Goal: Task Accomplishment & Management: Complete application form

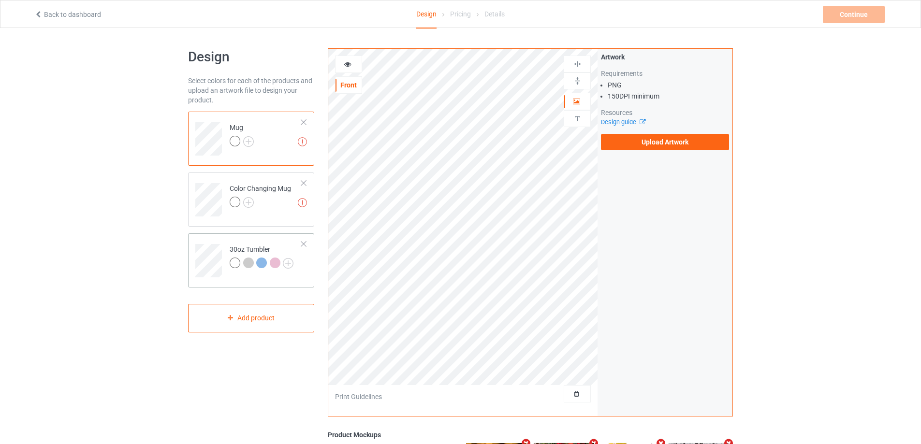
click at [235, 238] on td "30oz Tumbler" at bounding box center [265, 257] width 83 height 40
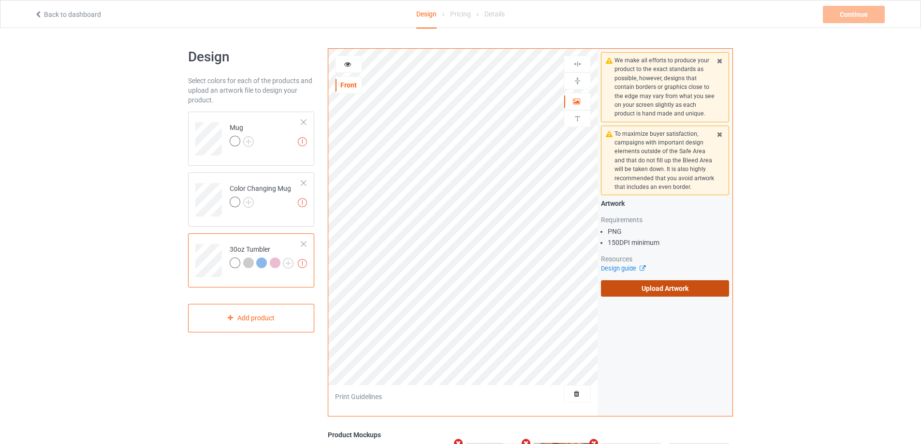
click at [663, 282] on label "Upload Artwork" at bounding box center [665, 289] width 128 height 16
click at [0, 0] on input "Upload Artwork" at bounding box center [0, 0] width 0 height 0
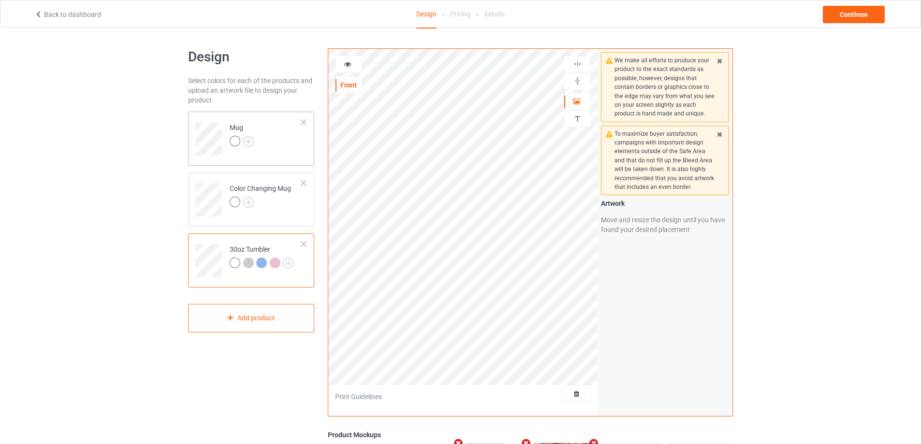
click at [297, 138] on td "Mug" at bounding box center [265, 136] width 83 height 40
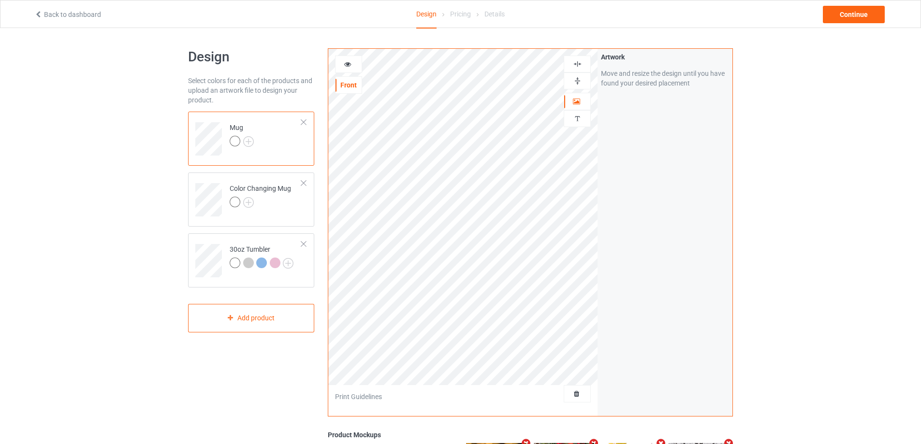
click at [578, 81] on img at bounding box center [577, 80] width 9 height 9
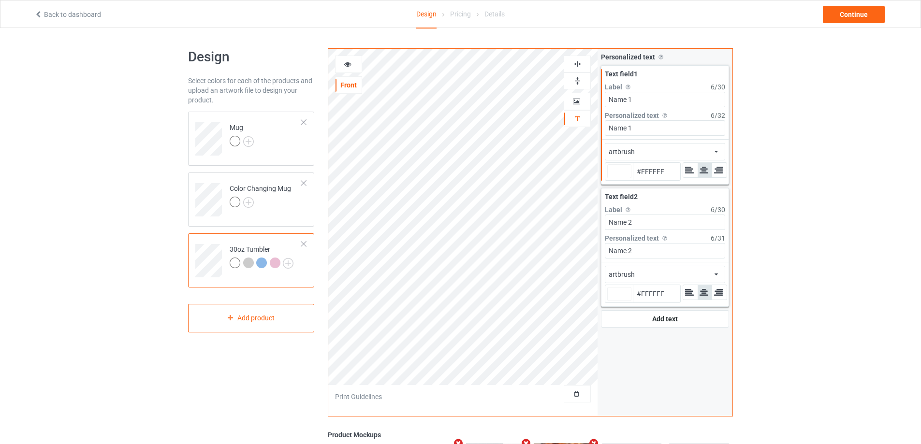
type input "#ffffff"
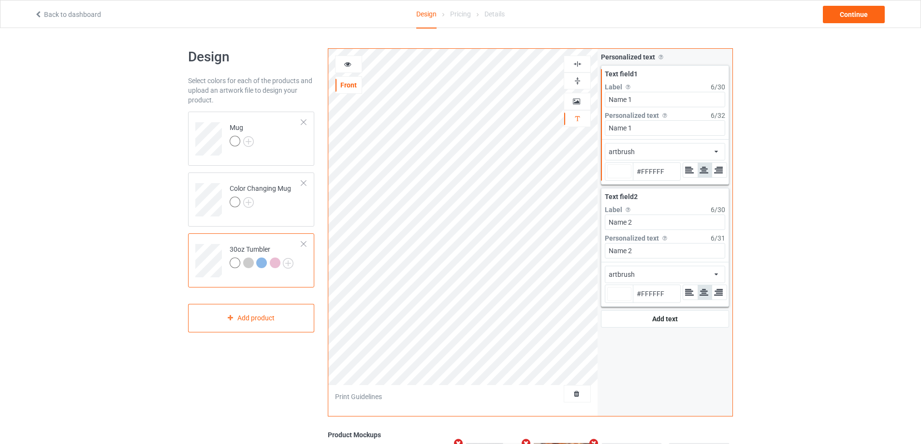
type input "#ffffff"
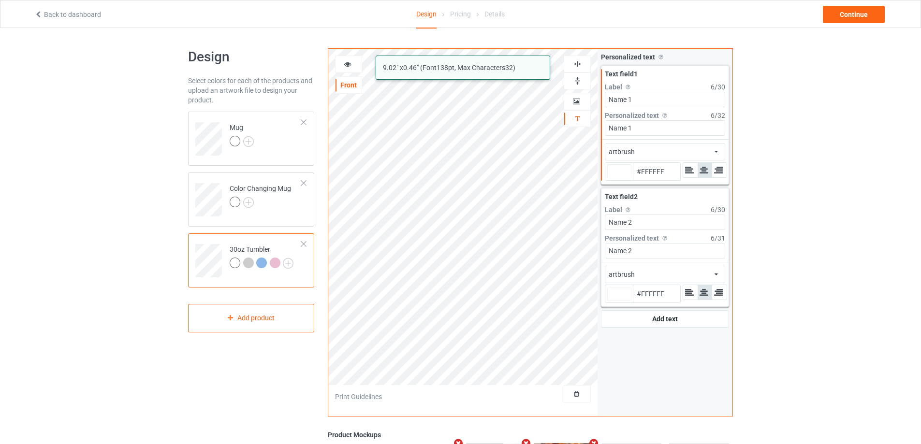
type input "#ffffff"
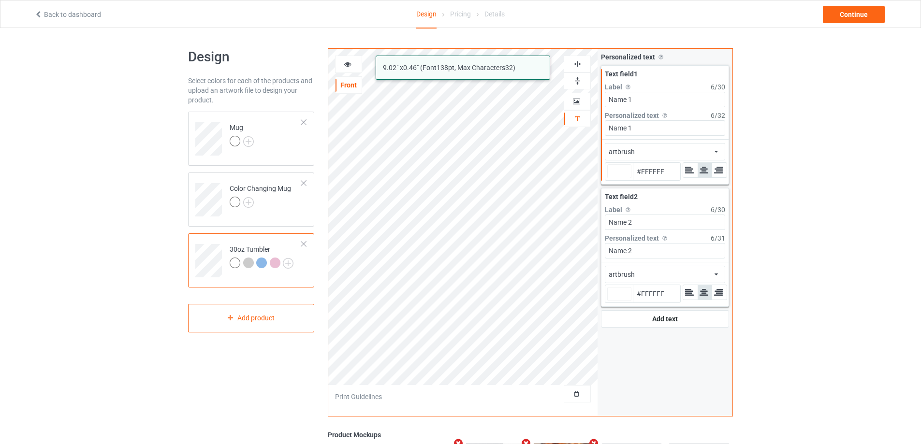
type input "#ffffff"
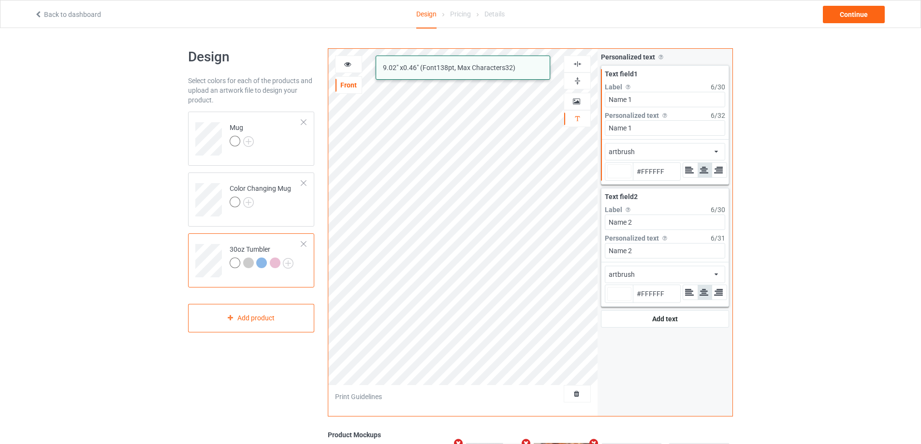
type input "#ffffff"
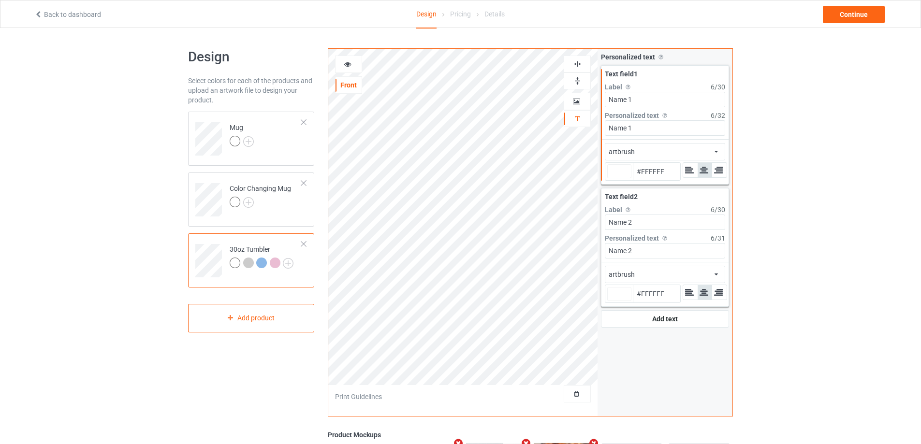
type input "#ffffff"
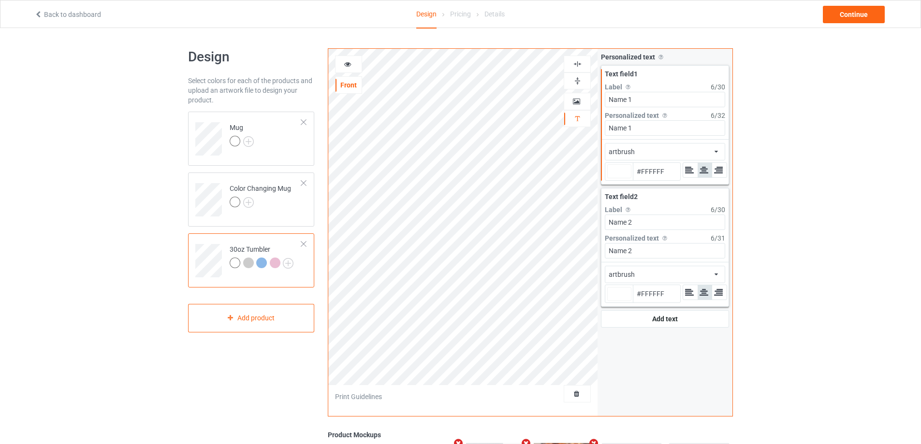
type input "#ffffff"
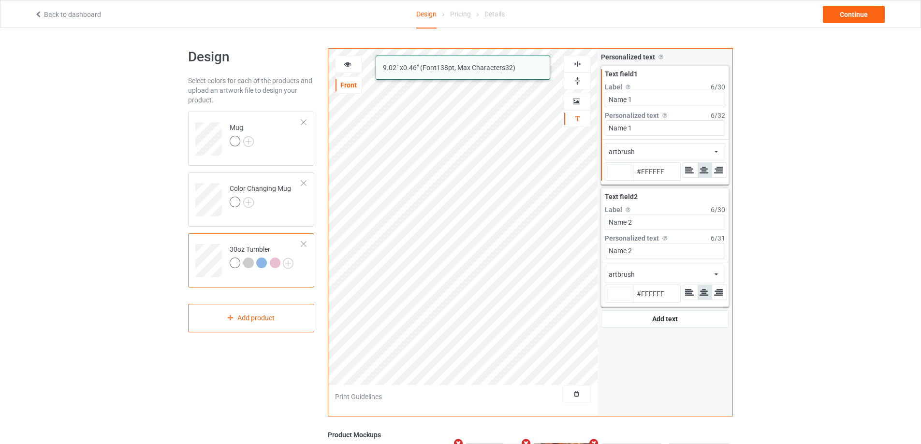
type input "#ffffff"
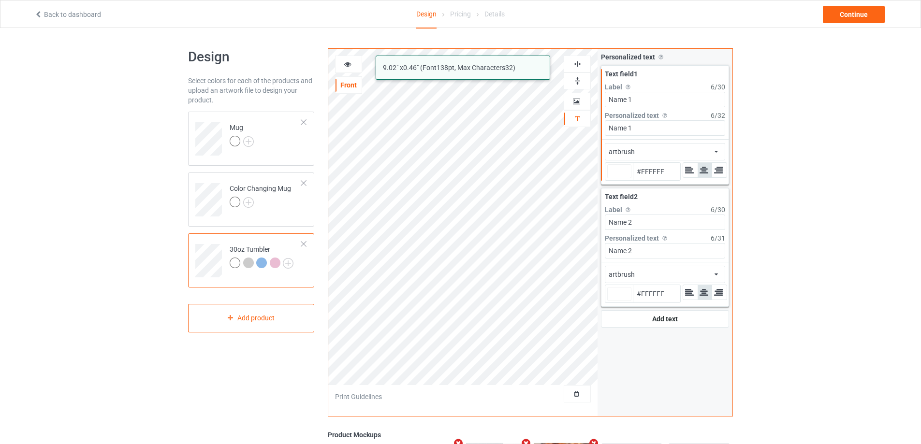
type input "#ffffff"
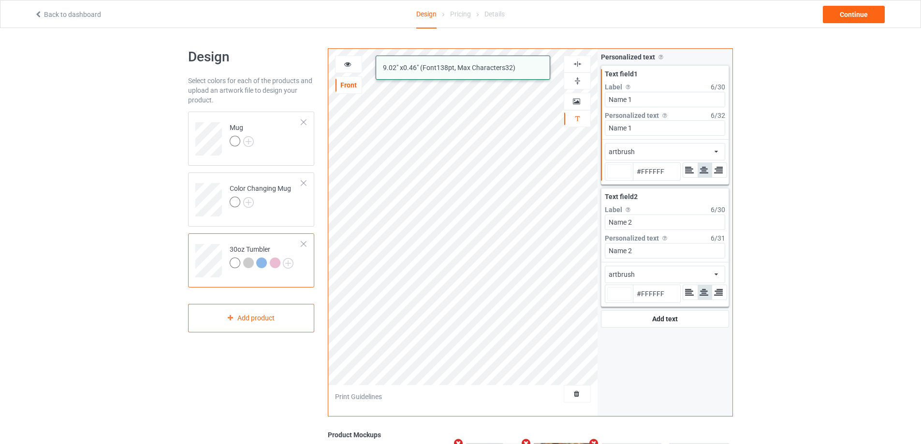
type input "#ffffff"
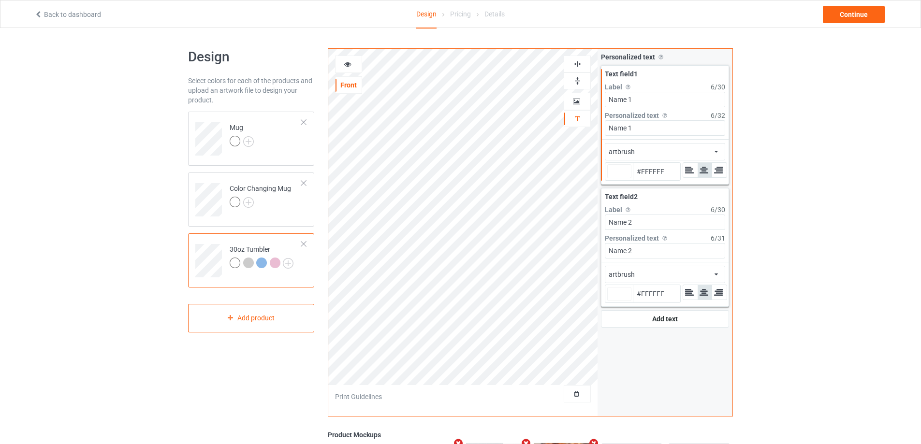
type input "#ffffff"
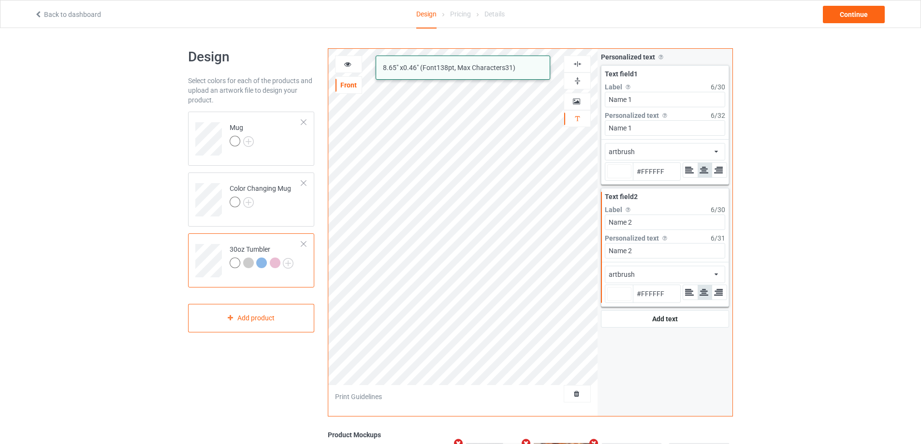
type input "#ffffff"
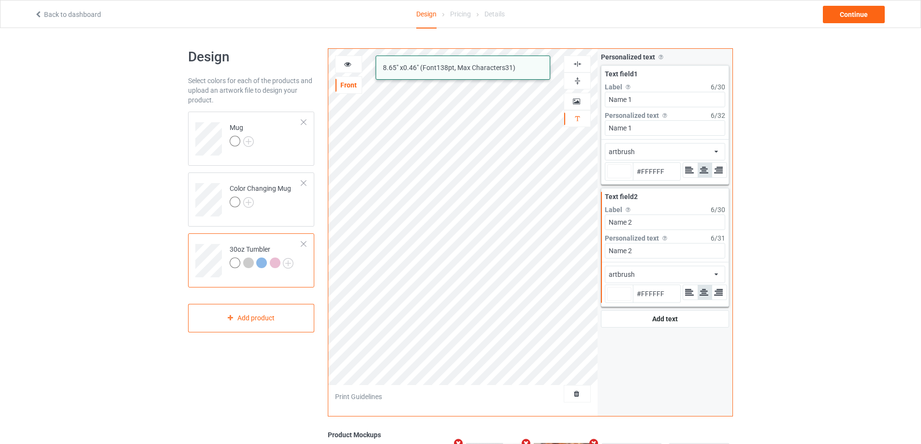
type input "#ffffff"
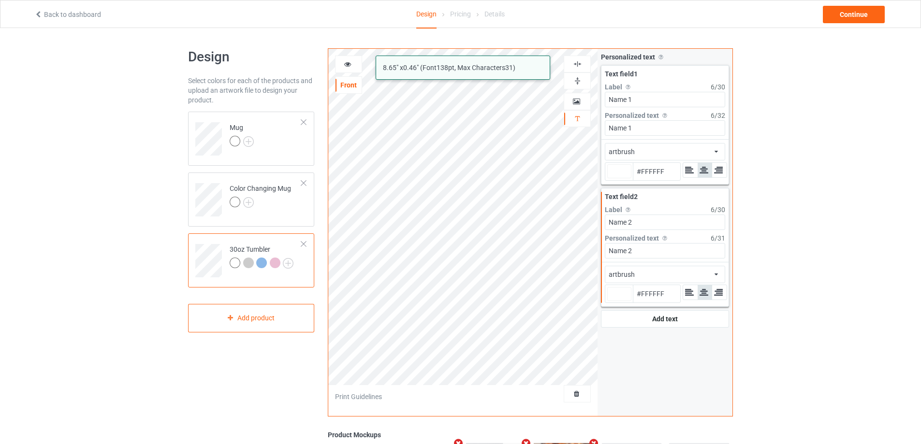
type input "#ffffff"
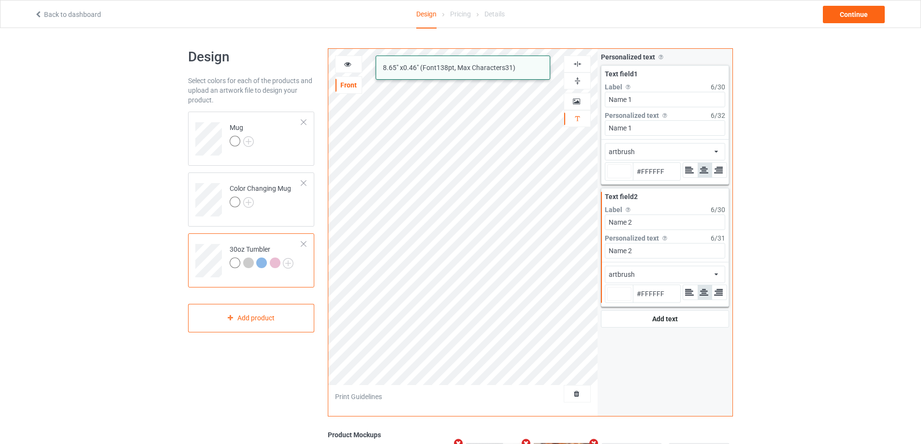
type input "#ffffff"
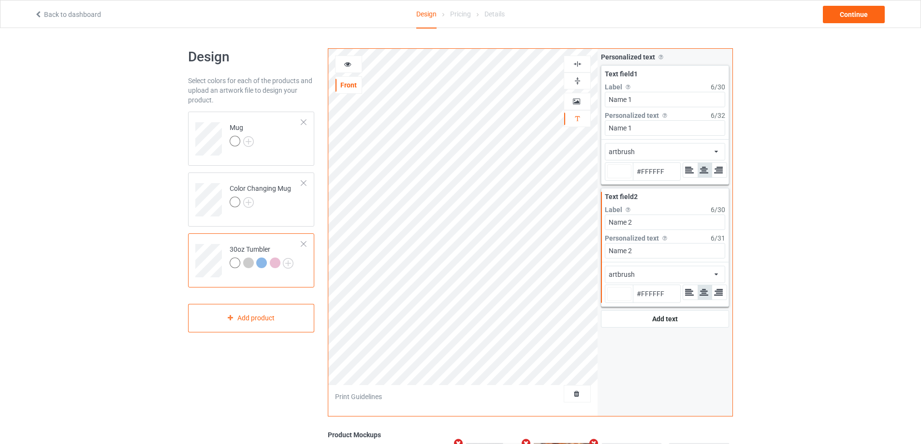
type input "#ffffff"
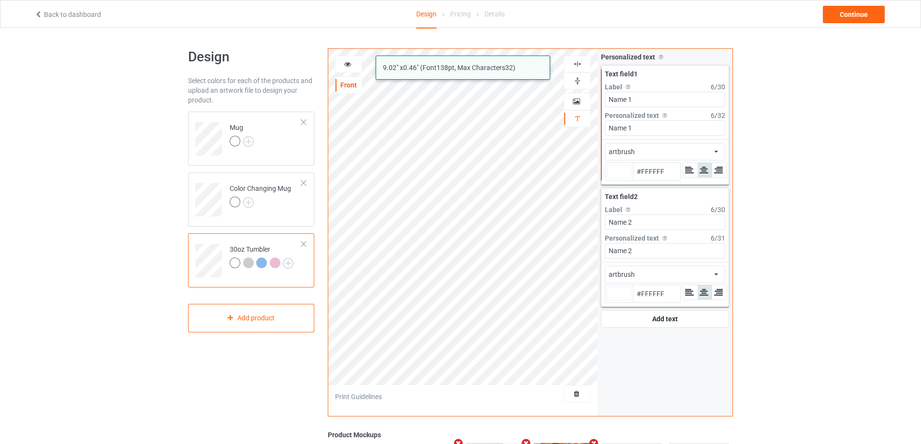
type input "#ffffff"
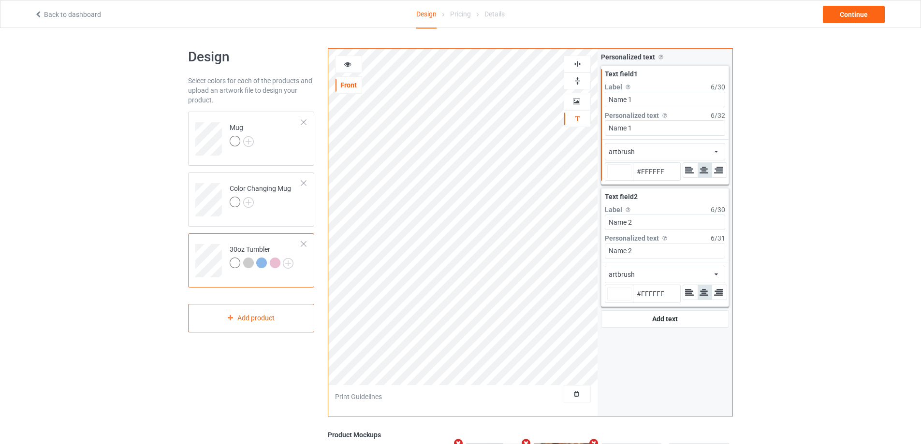
type input "#ffffff"
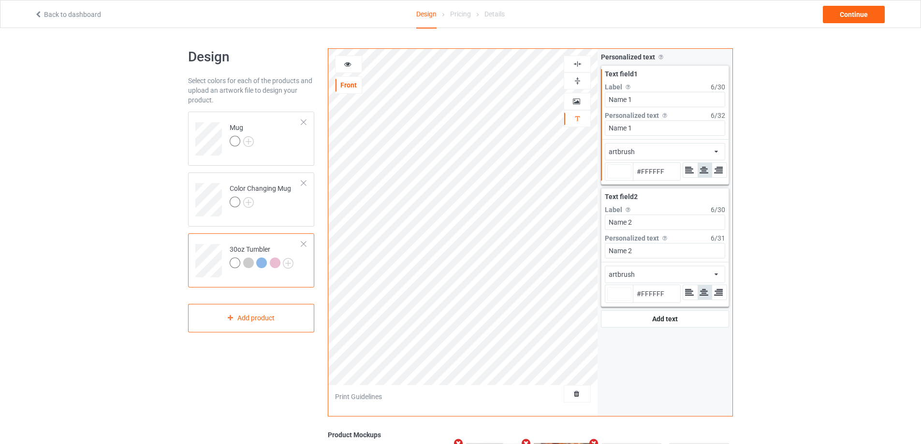
type input "#ffffff"
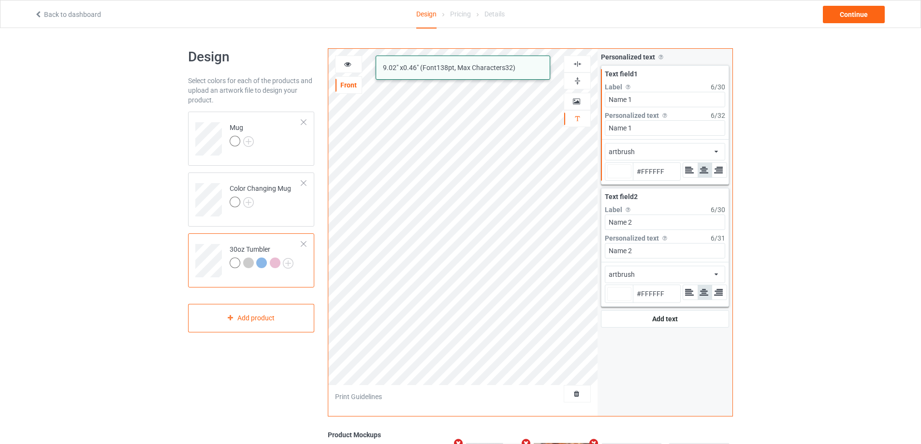
type input "#ffffff"
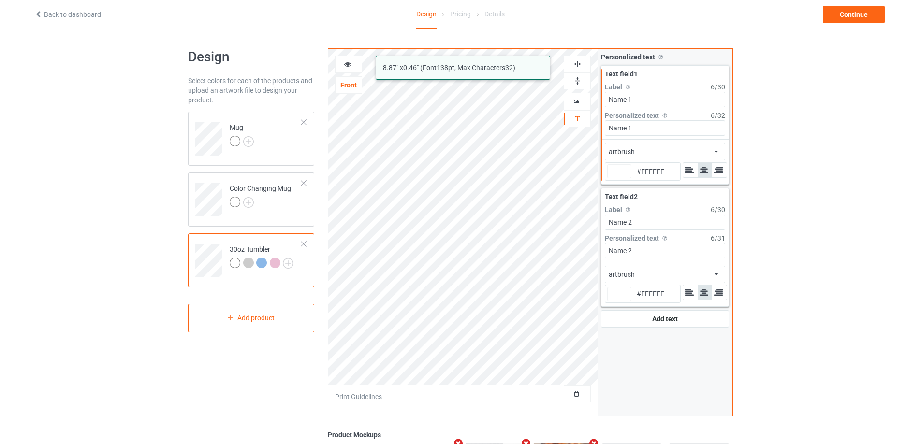
type input "#ffffff"
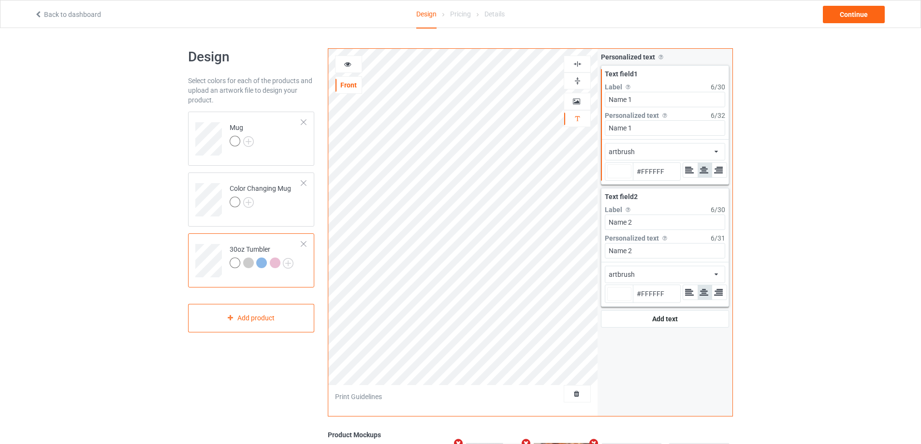
type input "#ffffff"
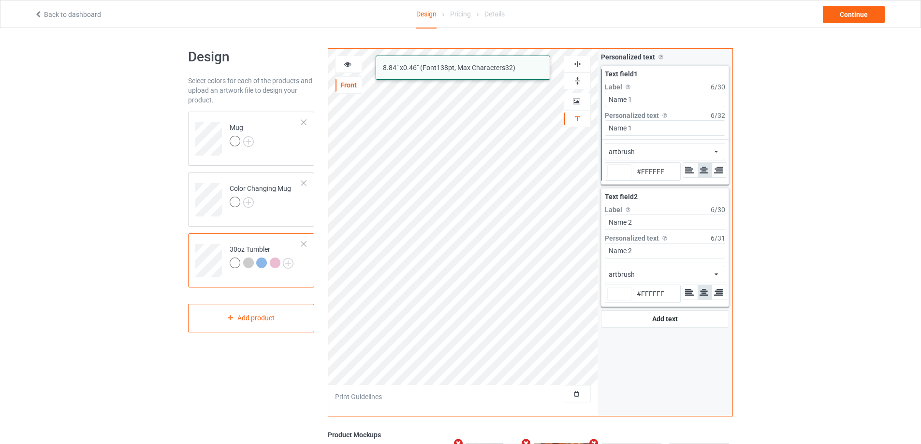
type input "#ffffff"
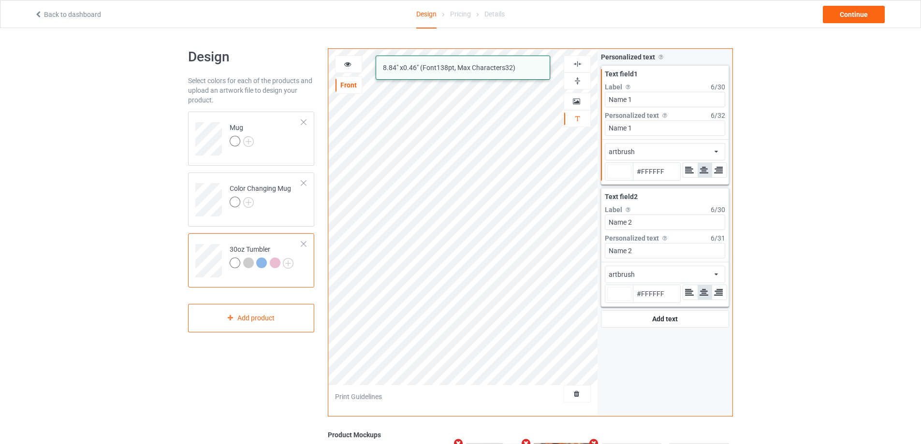
type input "#ffffff"
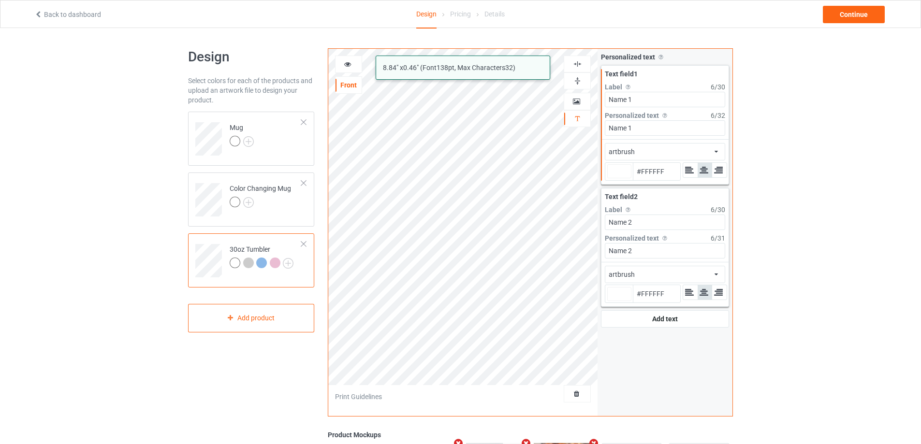
type input "#ffffff"
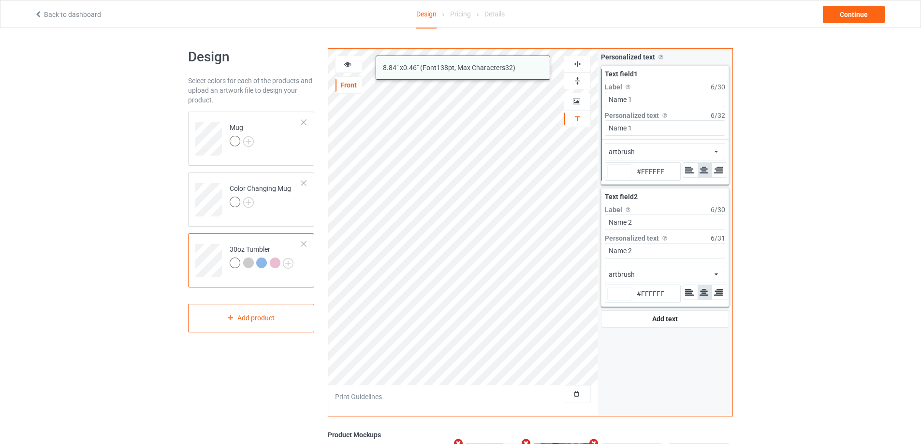
type input "#ffffff"
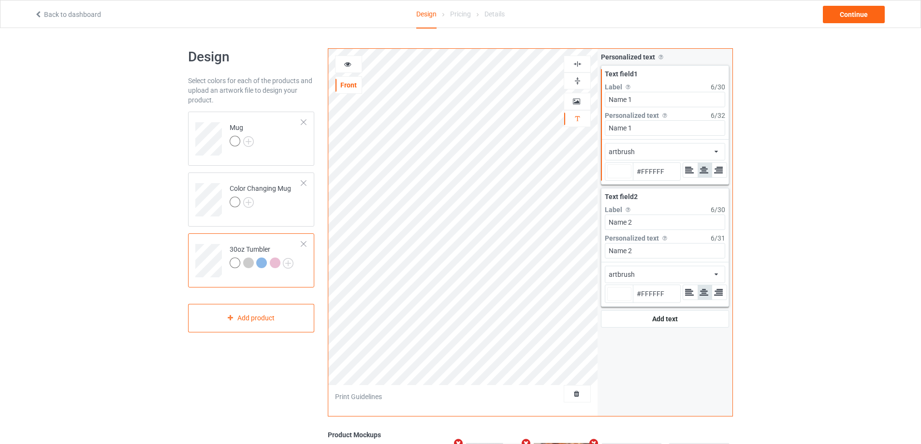
type input "#ffffff"
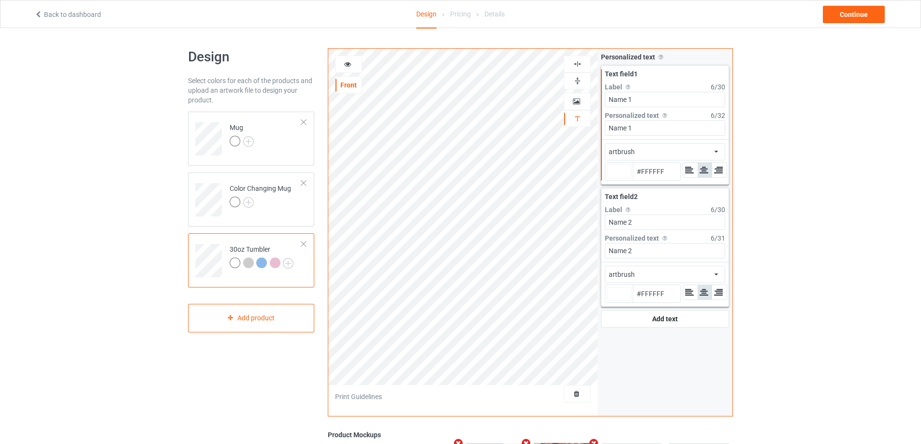
type input "#ffffff"
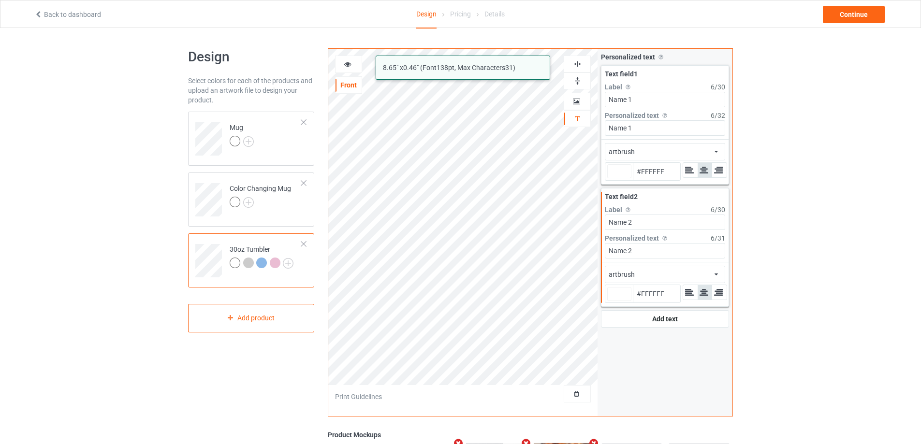
type input "#ffffff"
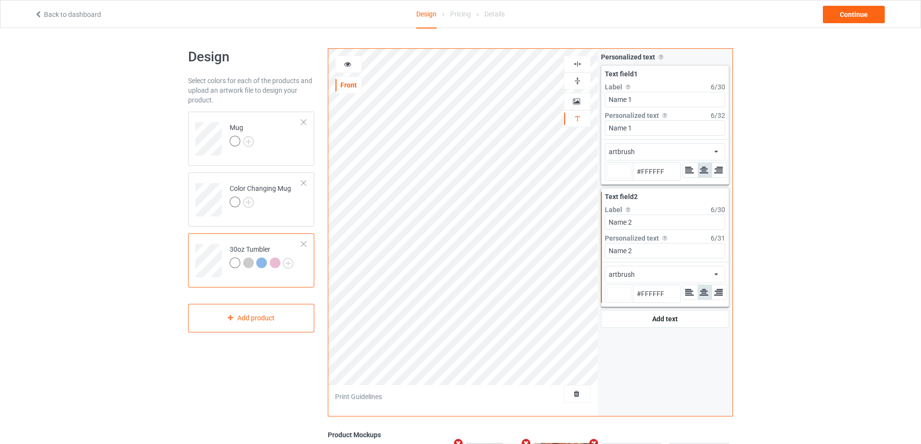
type input "#ffffff"
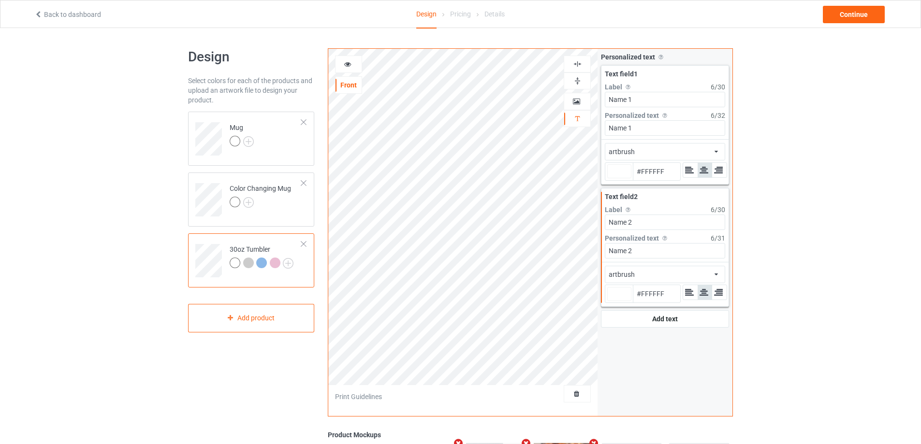
type input "#ffffff"
click at [344, 64] on icon at bounding box center [348, 62] width 8 height 7
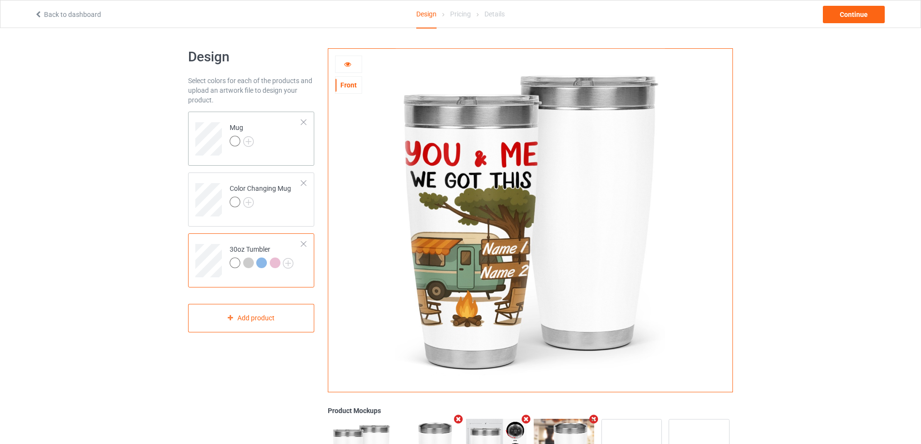
click at [299, 136] on td "Mug" at bounding box center [265, 136] width 83 height 40
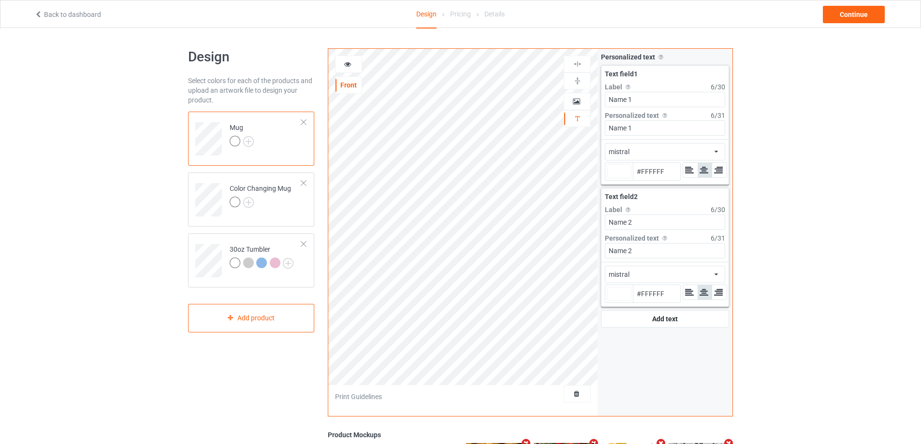
type input "#ffffff"
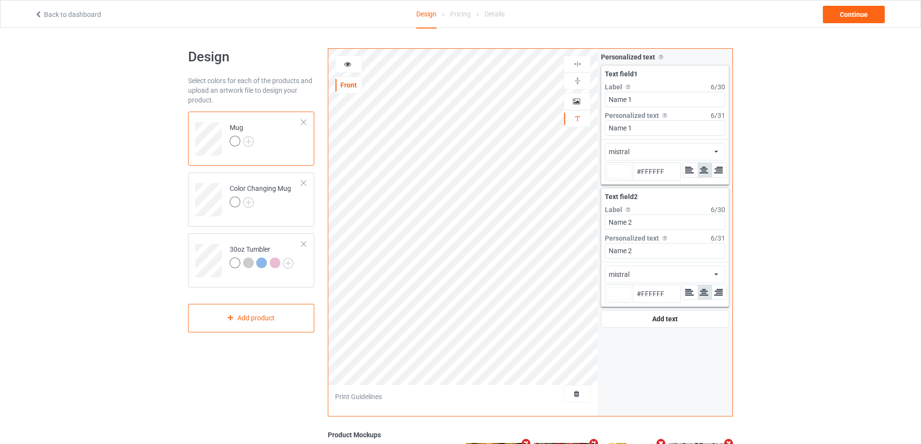
type input "#ffffff"
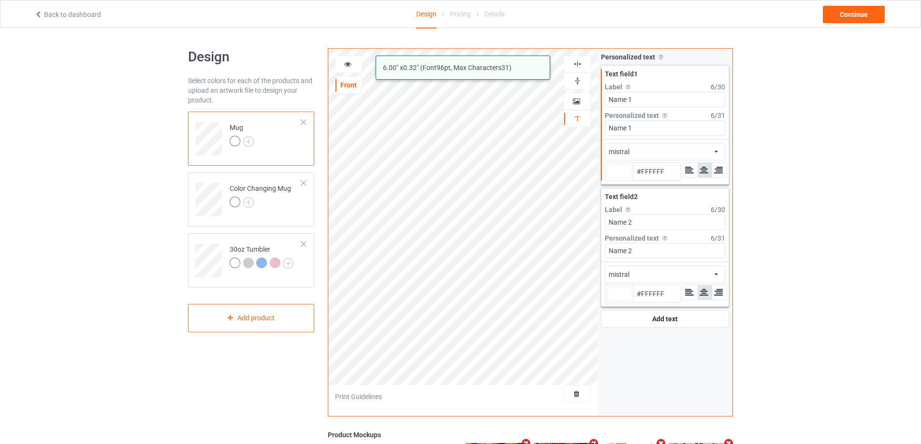
type input "#ffffff"
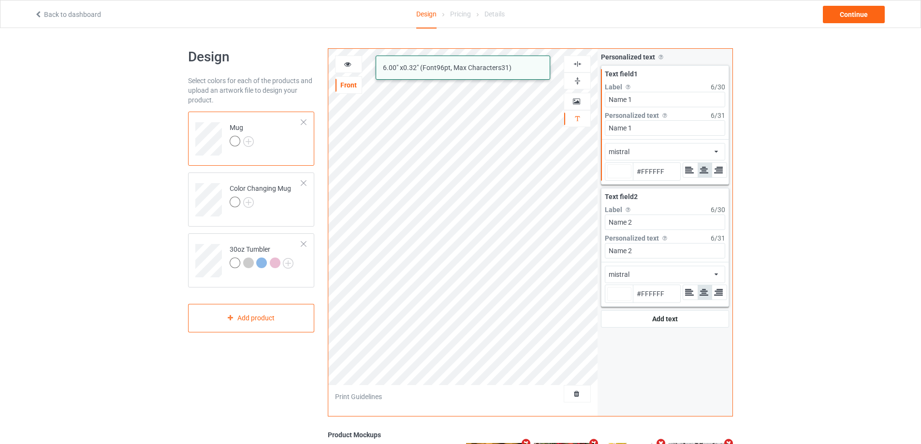
type input "#ffffff"
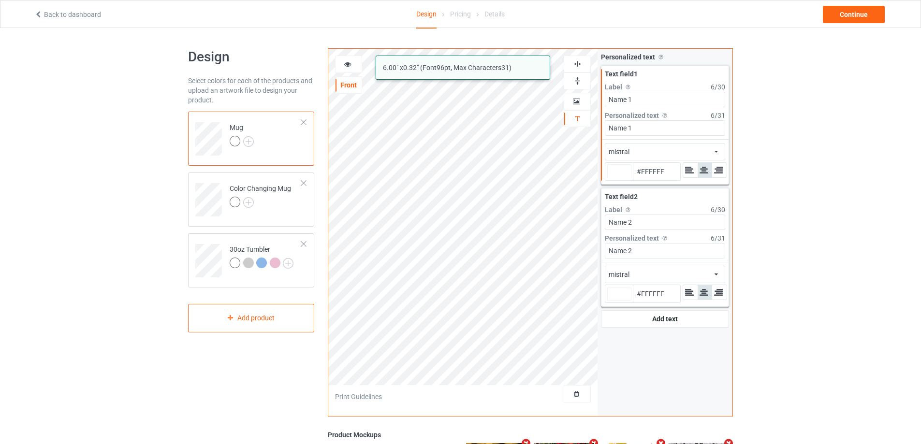
type input "#ffffff"
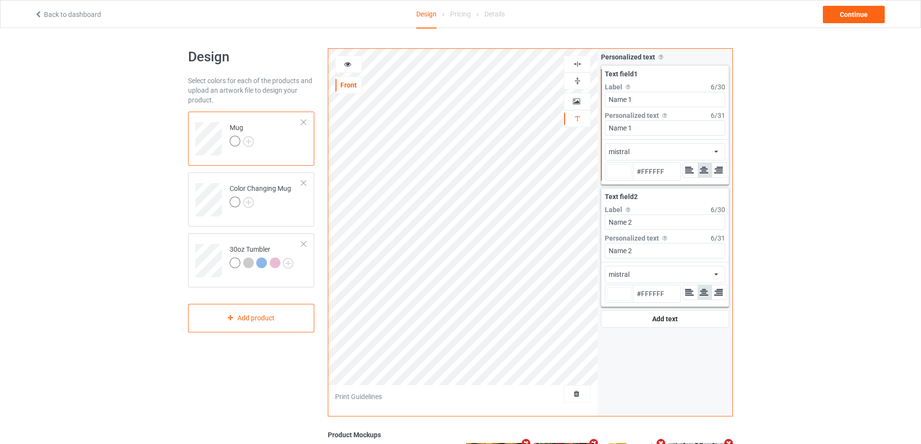
type input "#ffffff"
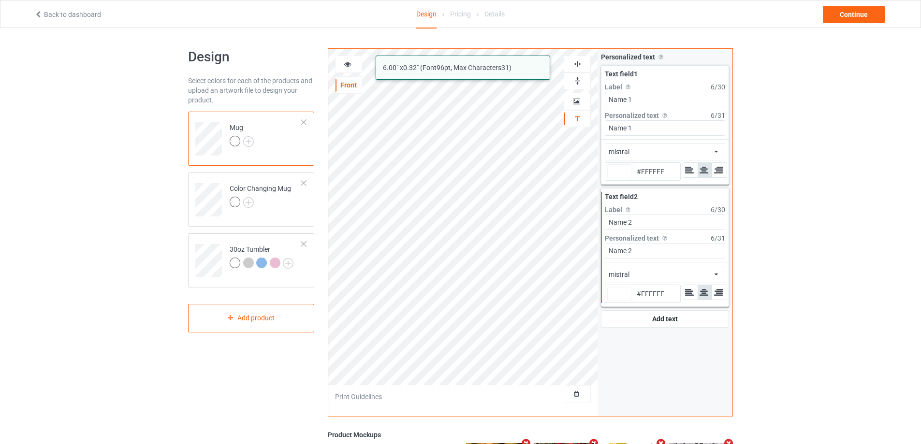
type input "#ffffff"
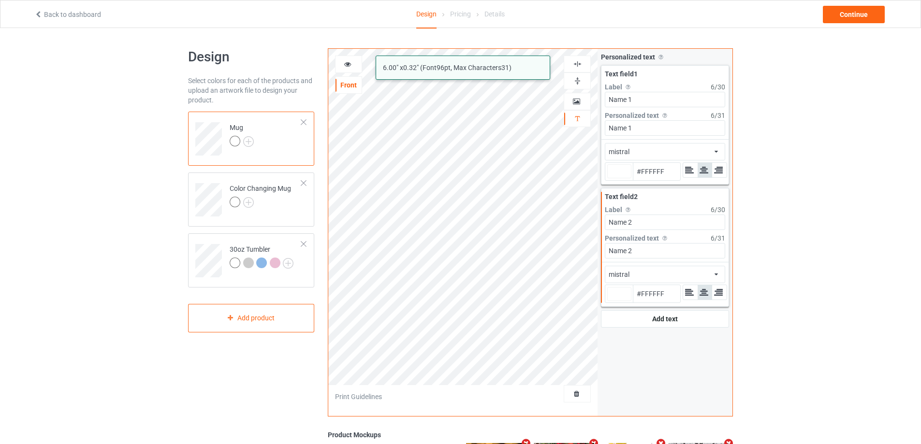
type input "#ffffff"
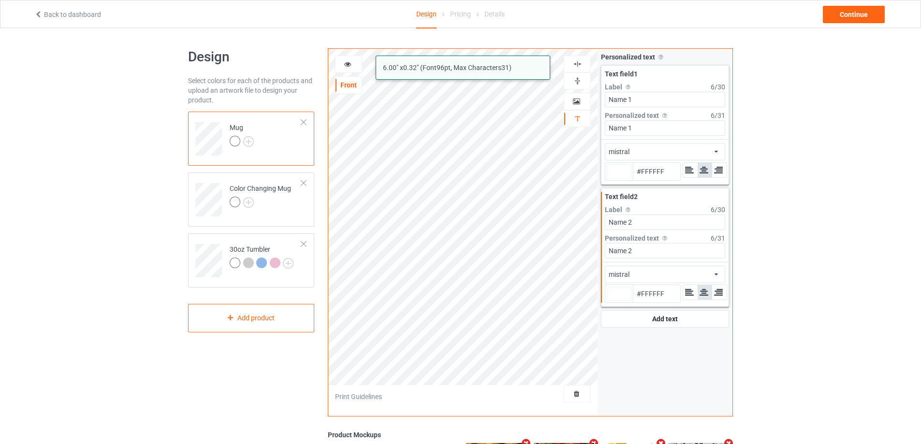
type input "#ffffff"
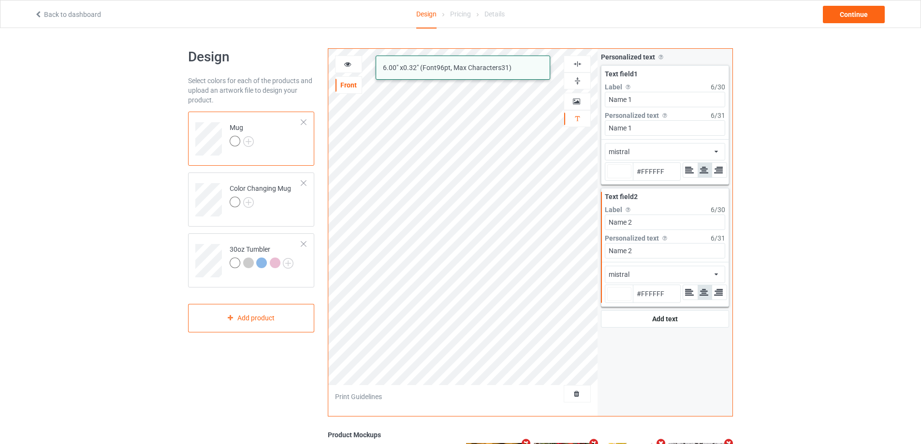
type input "#ffffff"
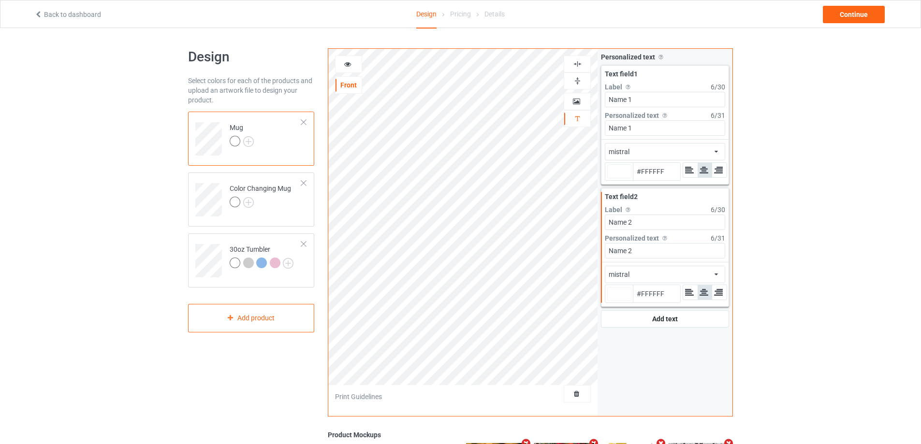
type input "#ffffff"
click at [349, 65] on icon at bounding box center [348, 62] width 8 height 7
click at [350, 64] on icon at bounding box center [348, 62] width 8 height 7
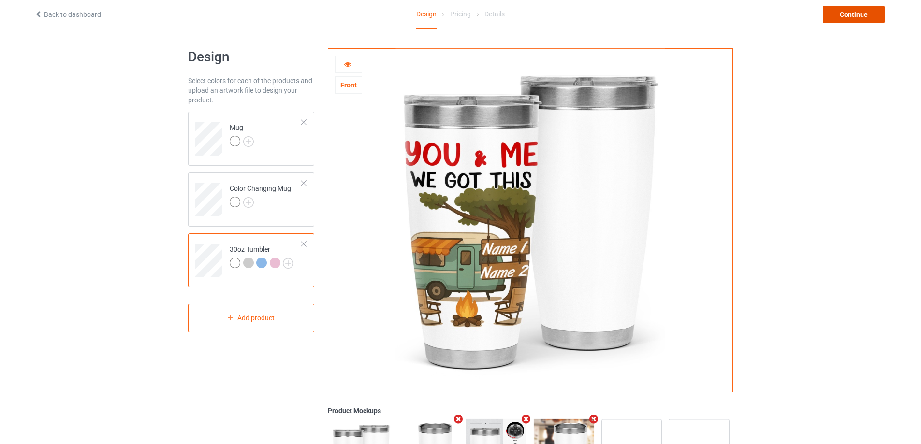
click at [855, 15] on div "Continue" at bounding box center [854, 14] width 62 height 17
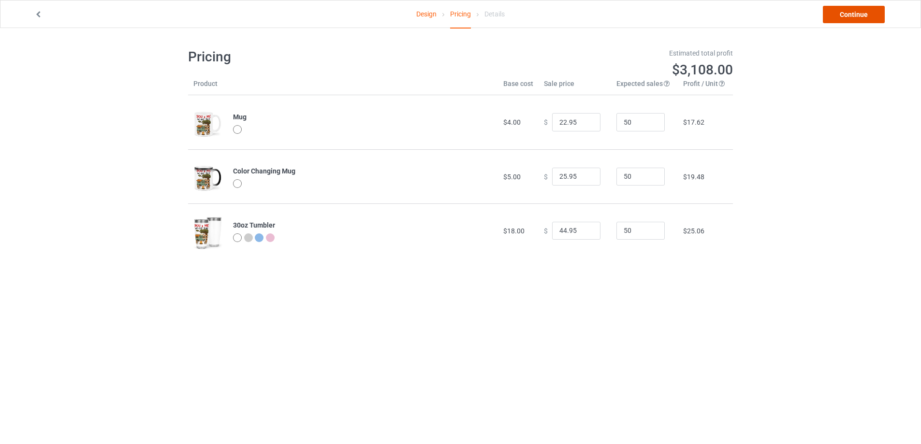
click at [855, 15] on link "Continue" at bounding box center [854, 14] width 62 height 17
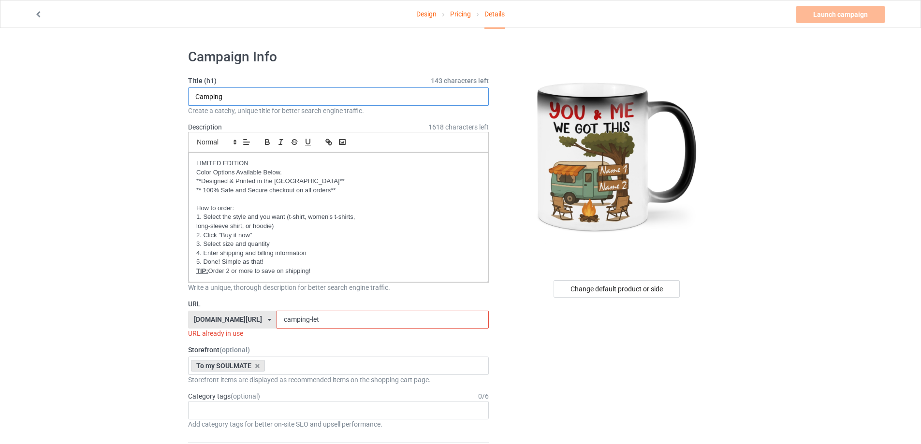
drag, startPoint x: 246, startPoint y: 96, endPoint x: 152, endPoint y: 88, distance: 94.1
type input "You & Me"
drag, startPoint x: 325, startPoint y: 316, endPoint x: 226, endPoint y: 308, distance: 99.4
click at [227, 313] on div "[DOMAIN_NAME][URL] [DOMAIN_NAME][URL] [DOMAIN_NAME][URL] [DOMAIN_NAME][URL] [DO…" at bounding box center [338, 320] width 301 height 18
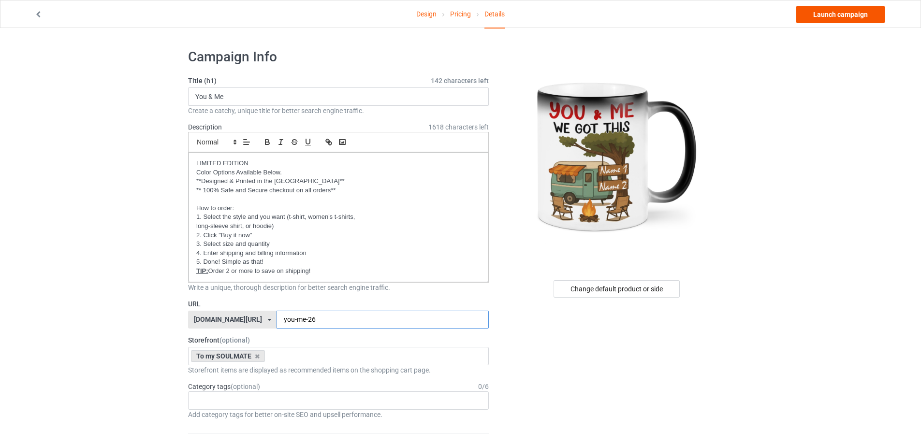
type input "you-me-26"
click at [813, 12] on link "Launch campaign" at bounding box center [841, 14] width 89 height 17
